Goal: Check status: Check status

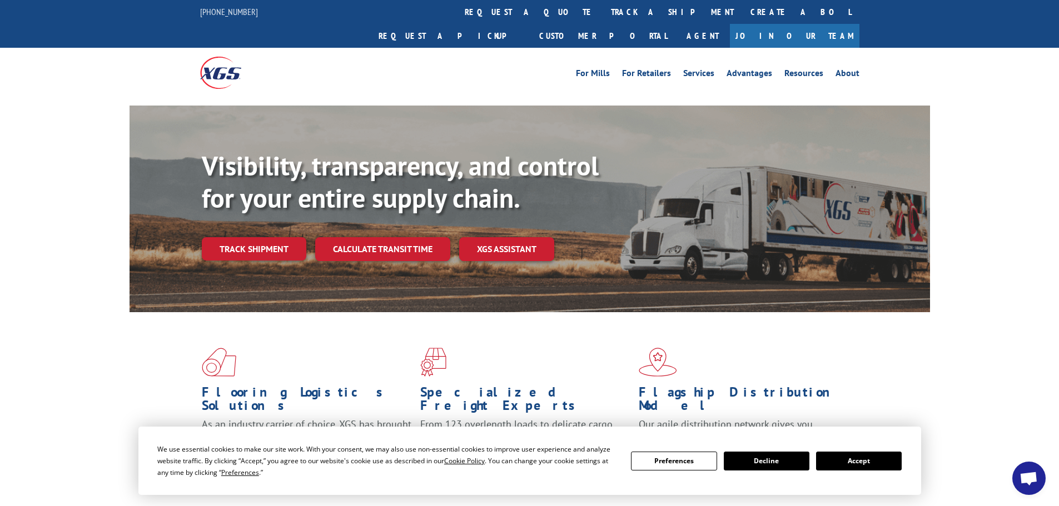
click at [865, 463] on button "Accept" at bounding box center [859, 461] width 86 height 19
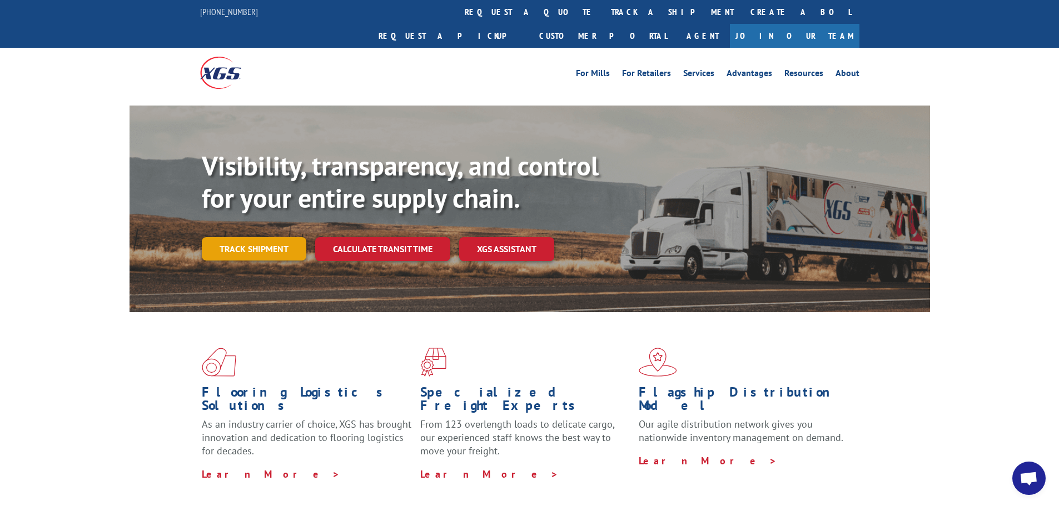
click at [272, 237] on link "Track shipment" at bounding box center [254, 248] width 104 height 23
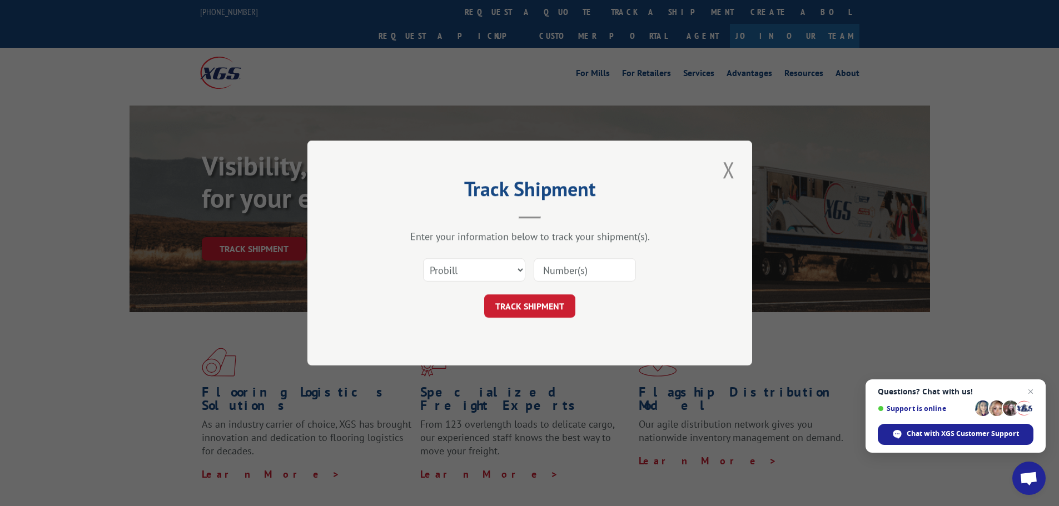
click at [582, 269] on input at bounding box center [585, 269] width 102 height 23
paste input "17461454"
type input "17461454"
click at [561, 305] on button "TRACK SHIPMENT" at bounding box center [529, 306] width 91 height 23
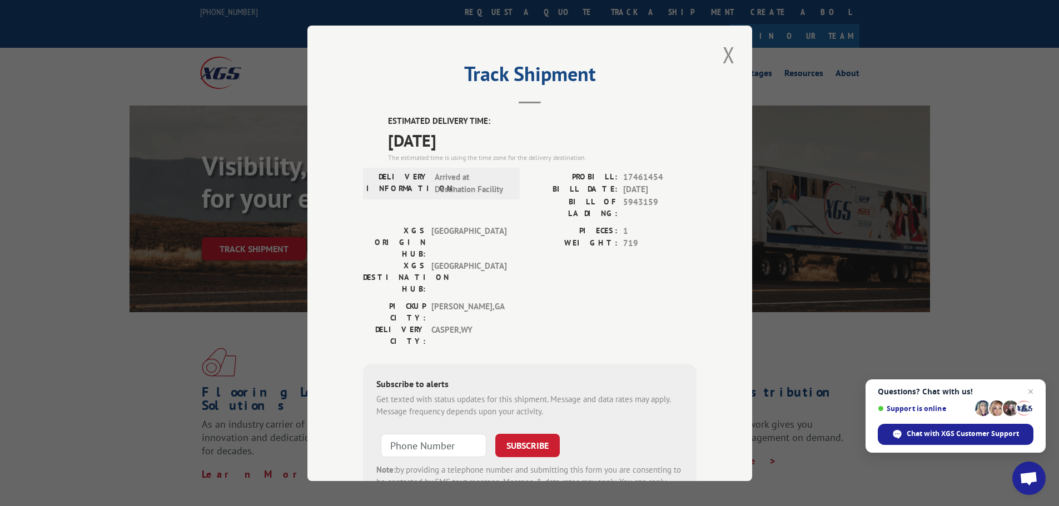
drag, startPoint x: 481, startPoint y: 133, endPoint x: 382, endPoint y: 121, distance: 99.7
click at [382, 121] on div "ESTIMATED DELIVERY TIME: [DATE] The estimated time is using the time zone for t…" at bounding box center [529, 315] width 333 height 400
copy div "ESTIMATED DELIVERY TIME: [DATE]"
